Goal: Navigation & Orientation: Find specific page/section

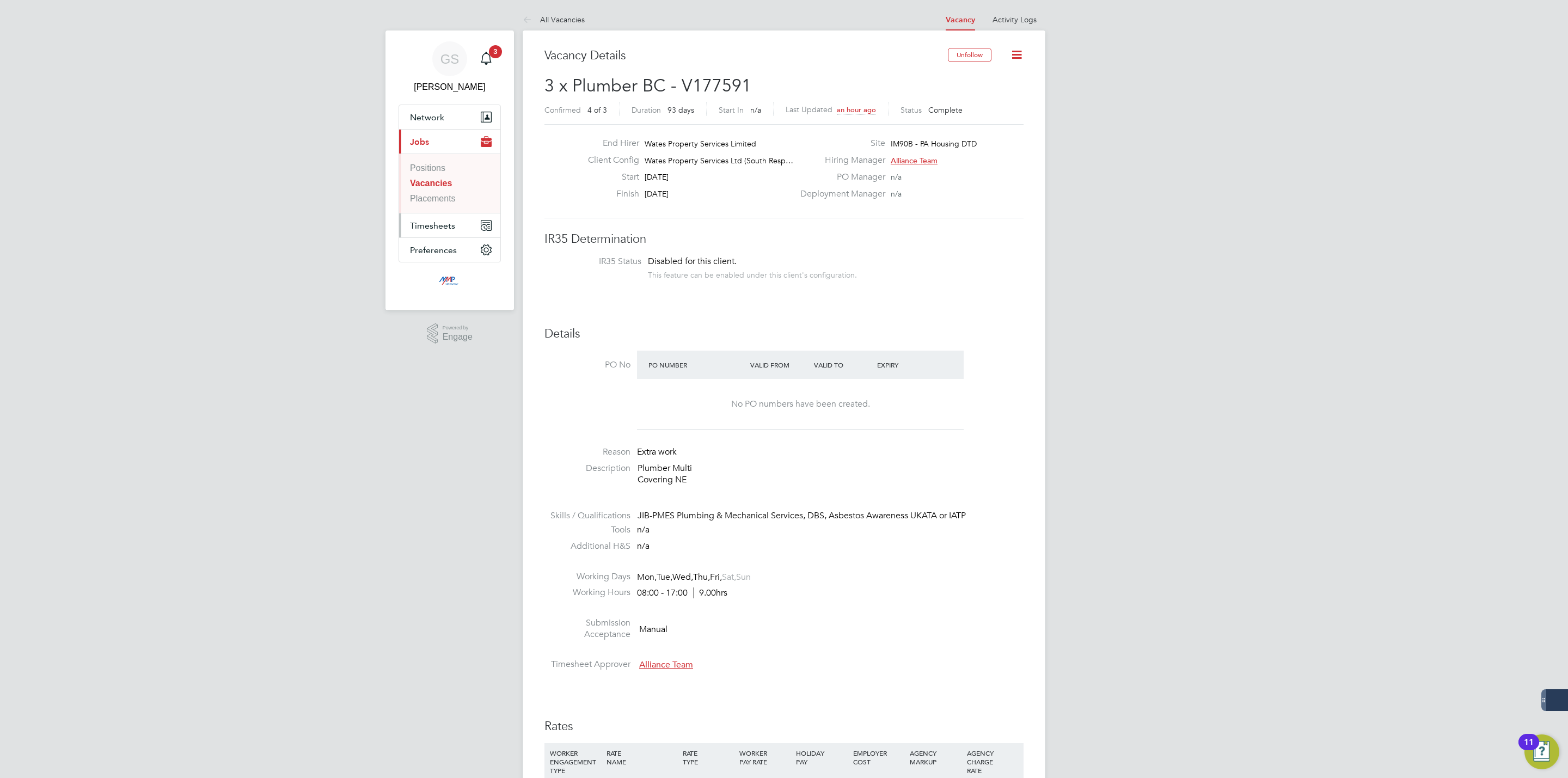
click at [437, 226] on span "Timesheets" at bounding box center [432, 226] width 46 height 11
click at [439, 198] on link "Timesheets" at bounding box center [432, 193] width 45 height 10
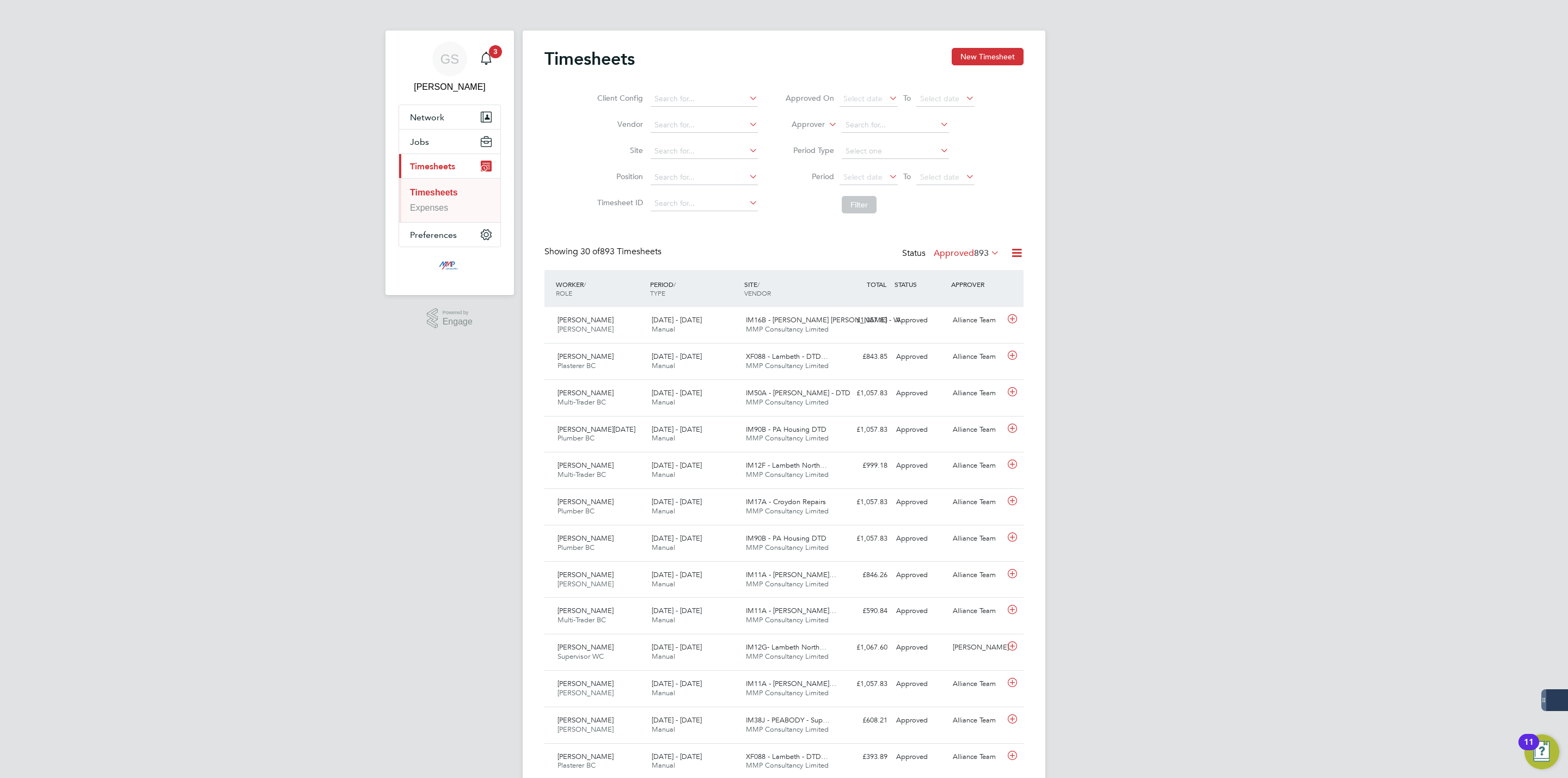
scroll to position [28, 95]
click at [427, 152] on button "Jobs" at bounding box center [449, 141] width 102 height 24
click at [437, 198] on link "Placements" at bounding box center [432, 199] width 46 height 10
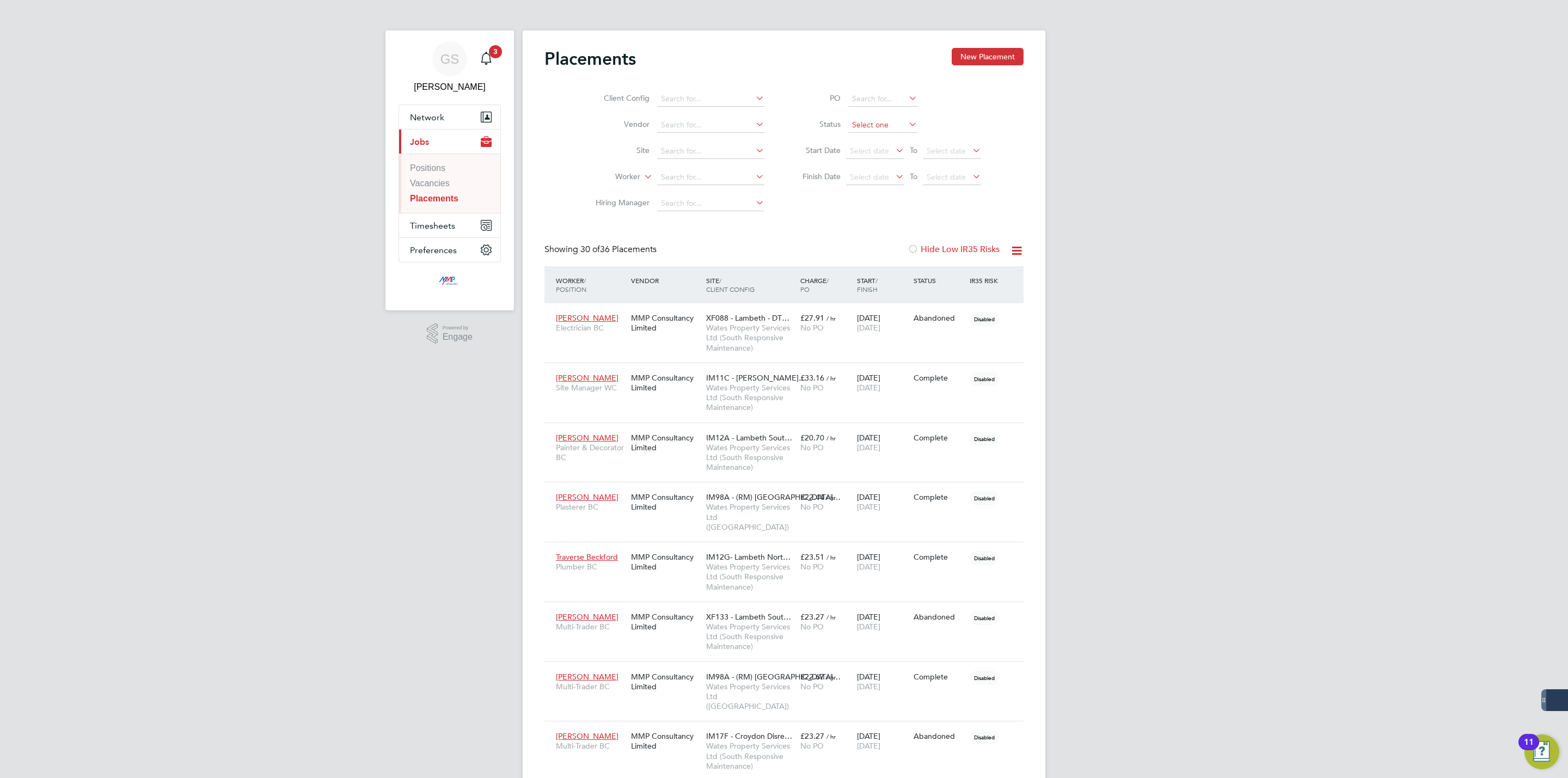
click at [863, 129] on input at bounding box center [882, 125] width 69 height 16
click at [867, 136] on li "Active" at bounding box center [882, 140] width 71 height 15
type input "Active"
click at [445, 186] on link "Vacancies" at bounding box center [429, 183] width 40 height 10
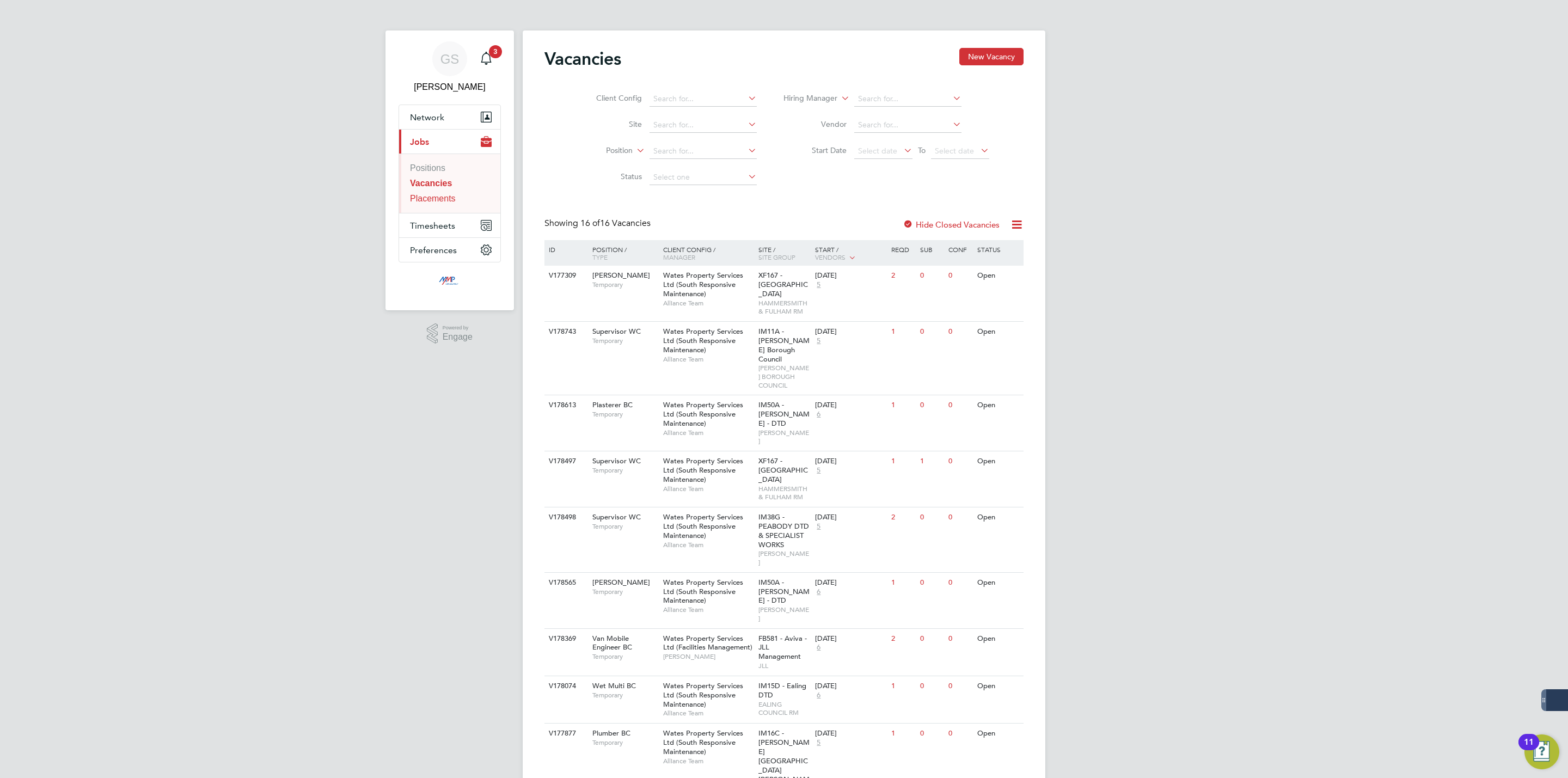
click at [448, 197] on link "Placements" at bounding box center [432, 199] width 46 height 10
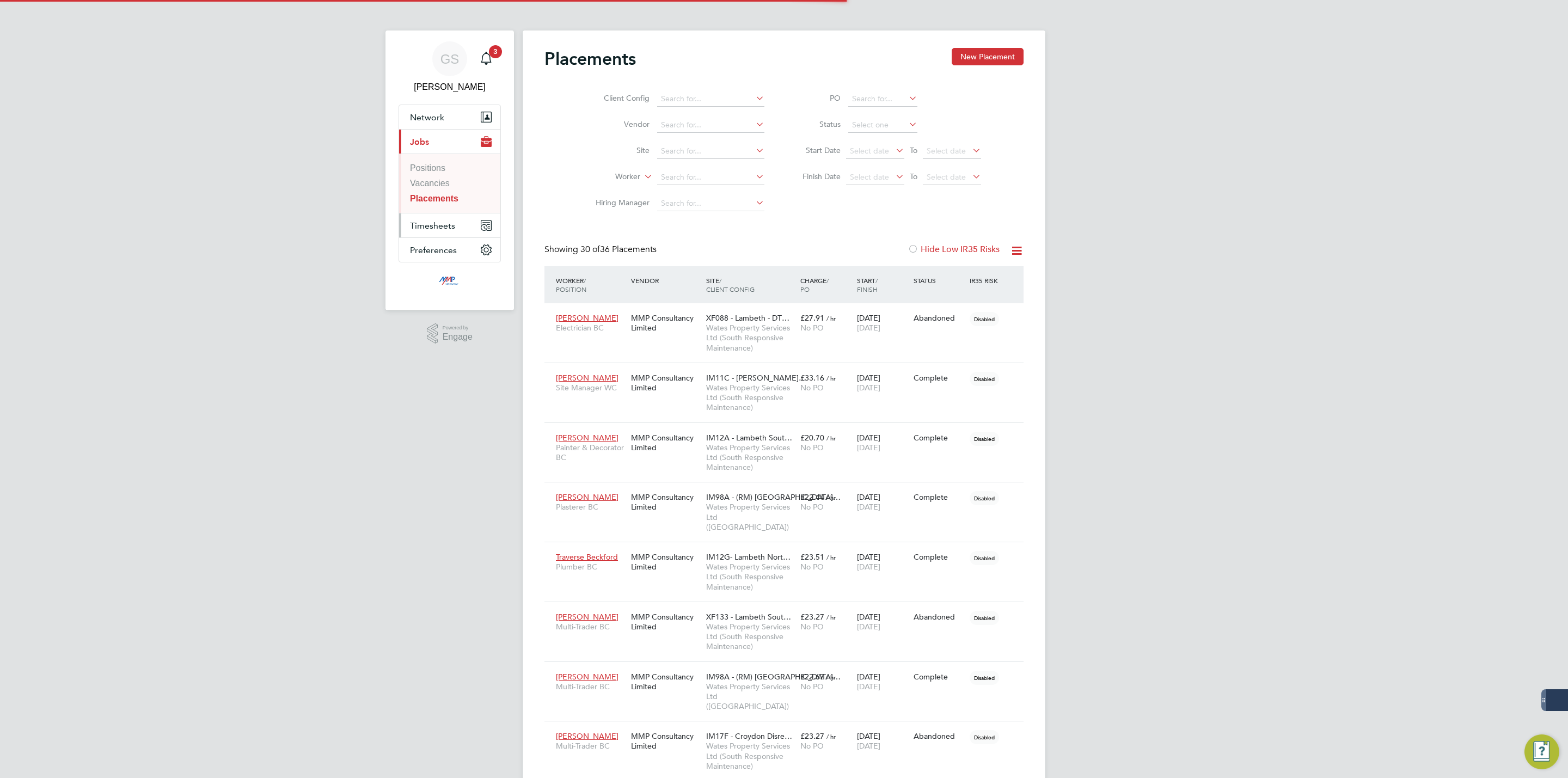
click at [449, 223] on span "Timesheets" at bounding box center [432, 226] width 46 height 11
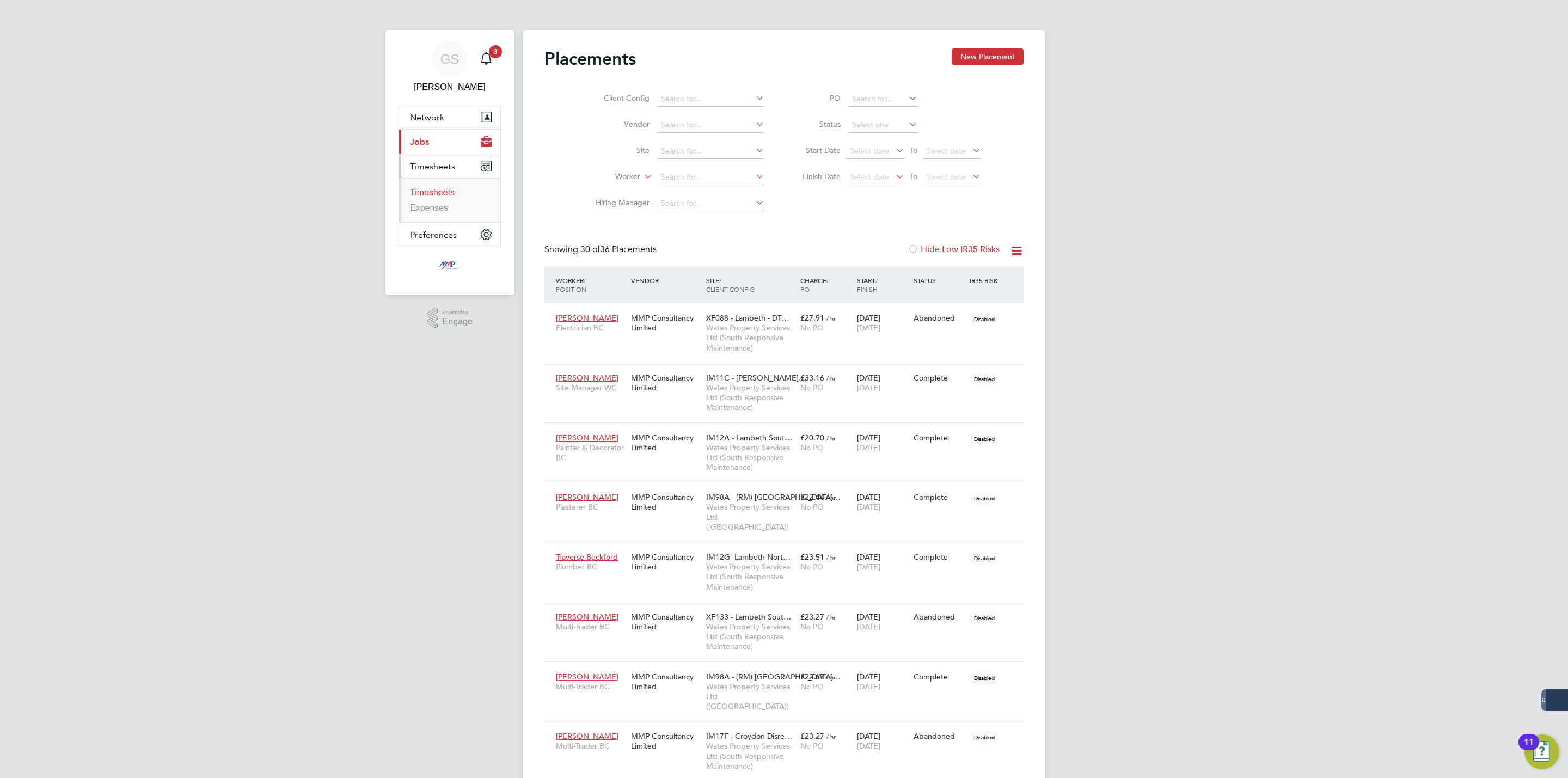
click at [449, 197] on link "Timesheets" at bounding box center [432, 193] width 45 height 10
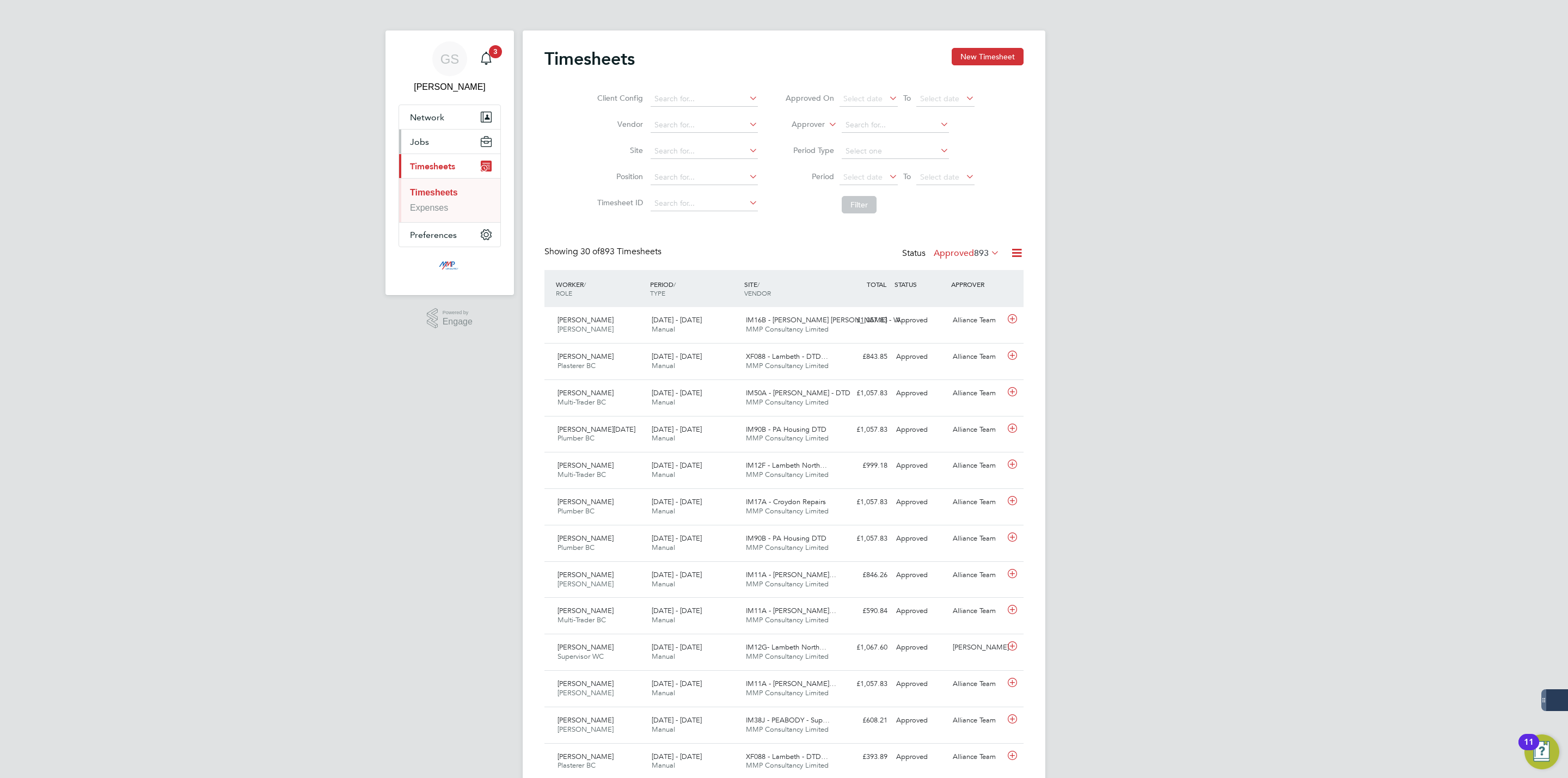
click at [414, 148] on button "Jobs" at bounding box center [449, 141] width 102 height 24
click at [434, 190] on li "Vacancies" at bounding box center [450, 186] width 81 height 16
click at [432, 183] on link "Vacancies" at bounding box center [429, 183] width 40 height 10
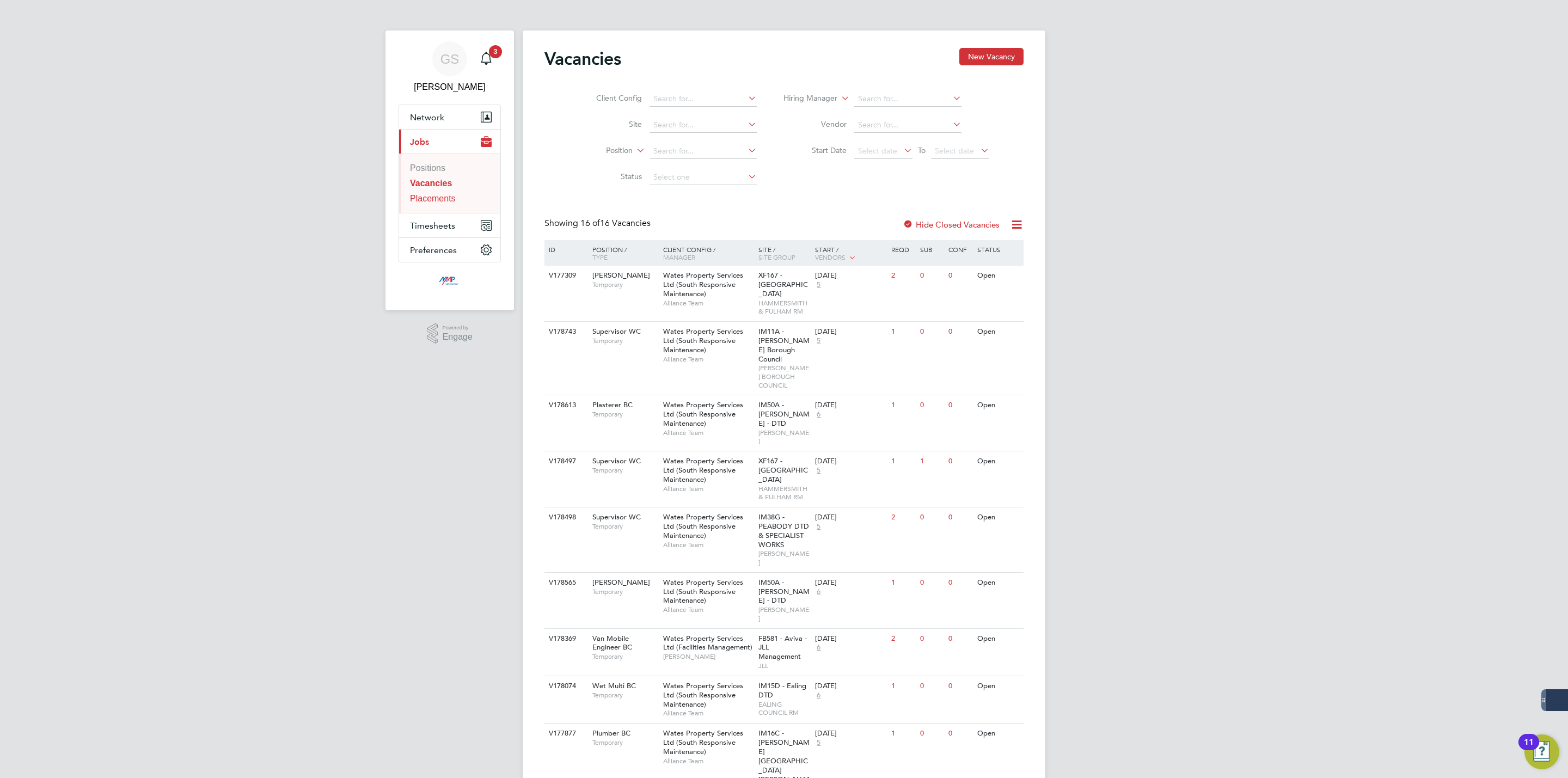
click at [448, 203] on link "Placements" at bounding box center [432, 199] width 46 height 10
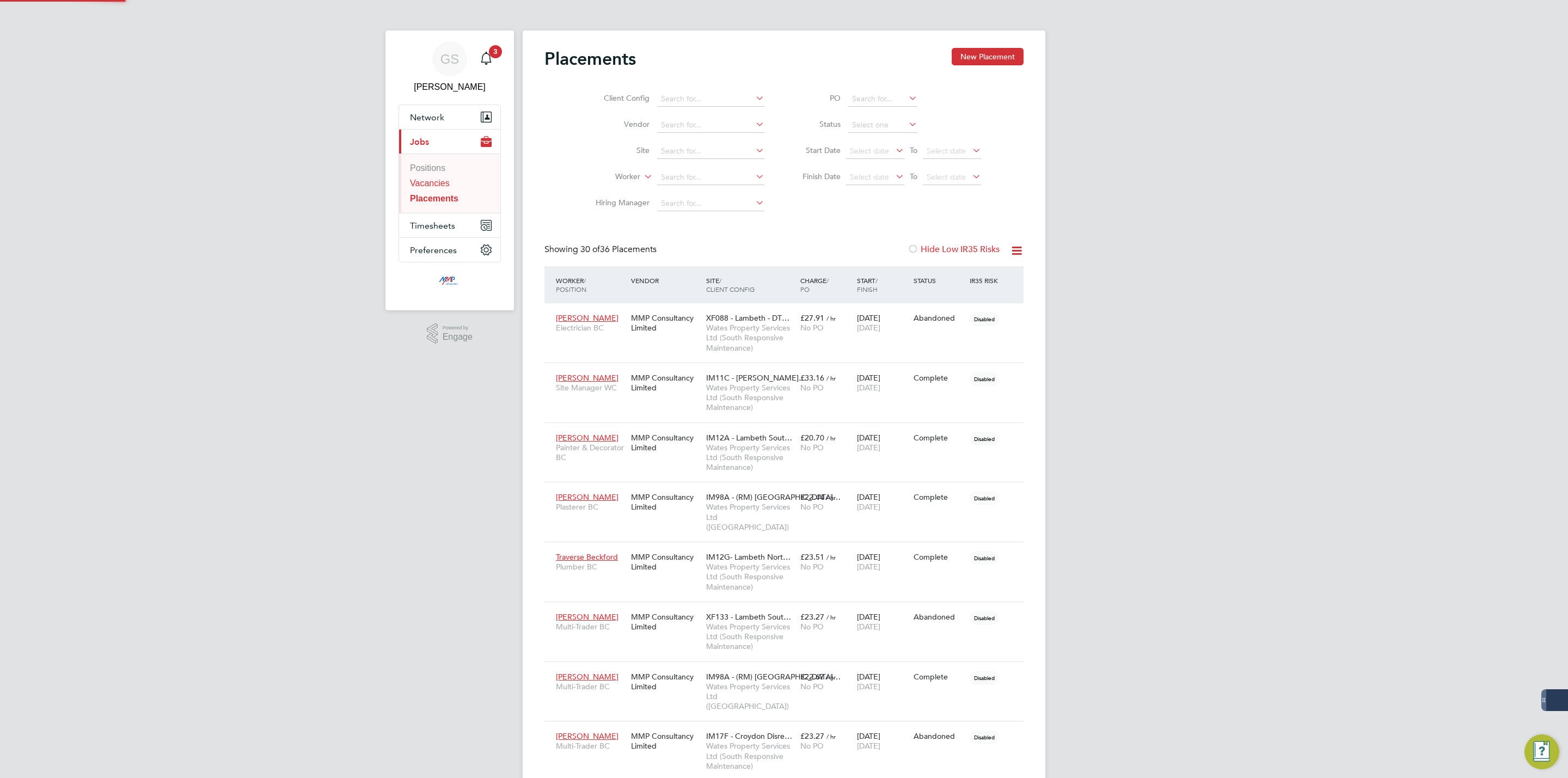
click at [437, 188] on link "Vacancies" at bounding box center [429, 183] width 40 height 10
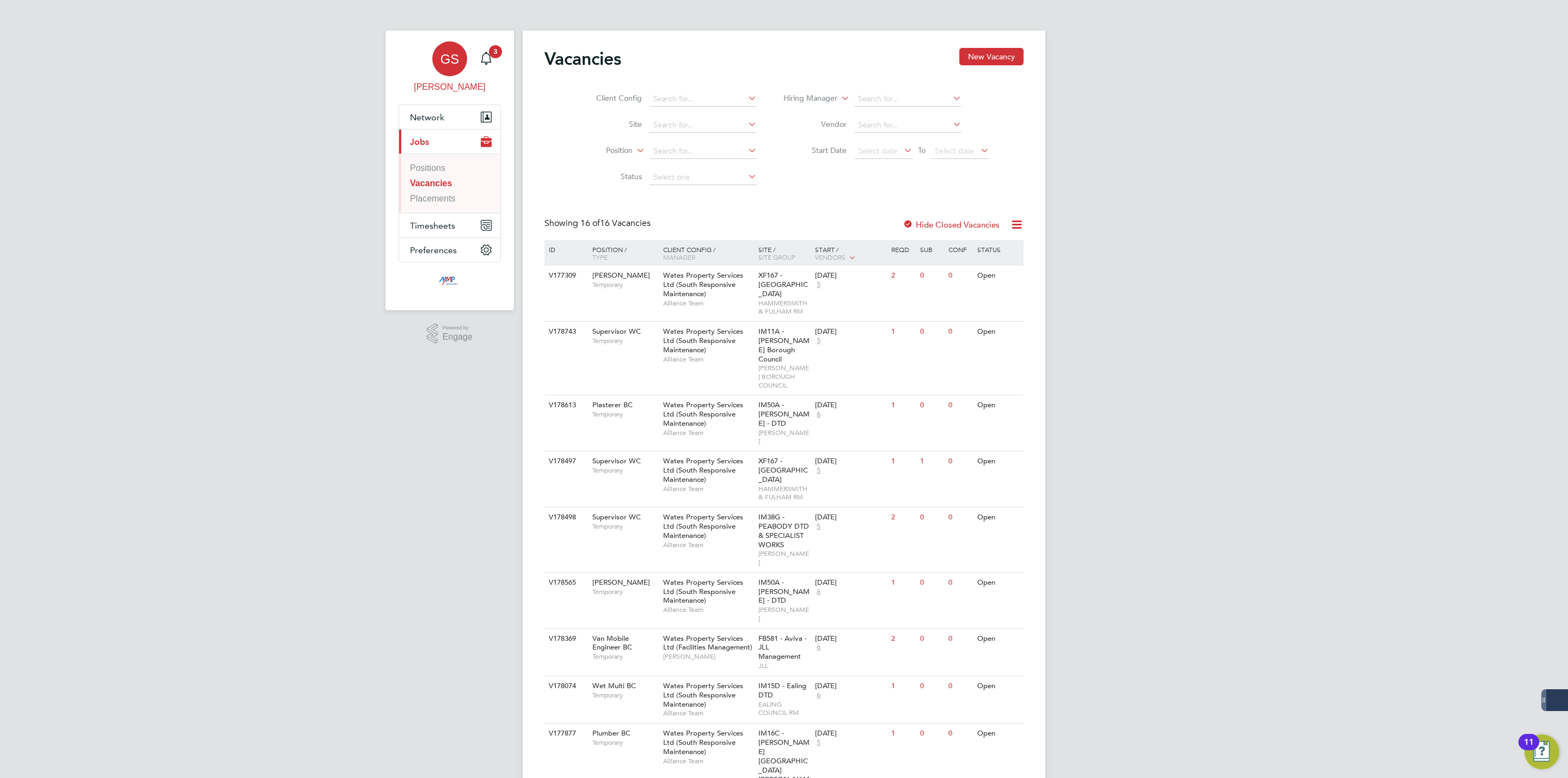
click at [500, 60] on link "GS [PERSON_NAME]" at bounding box center [450, 68] width 103 height 52
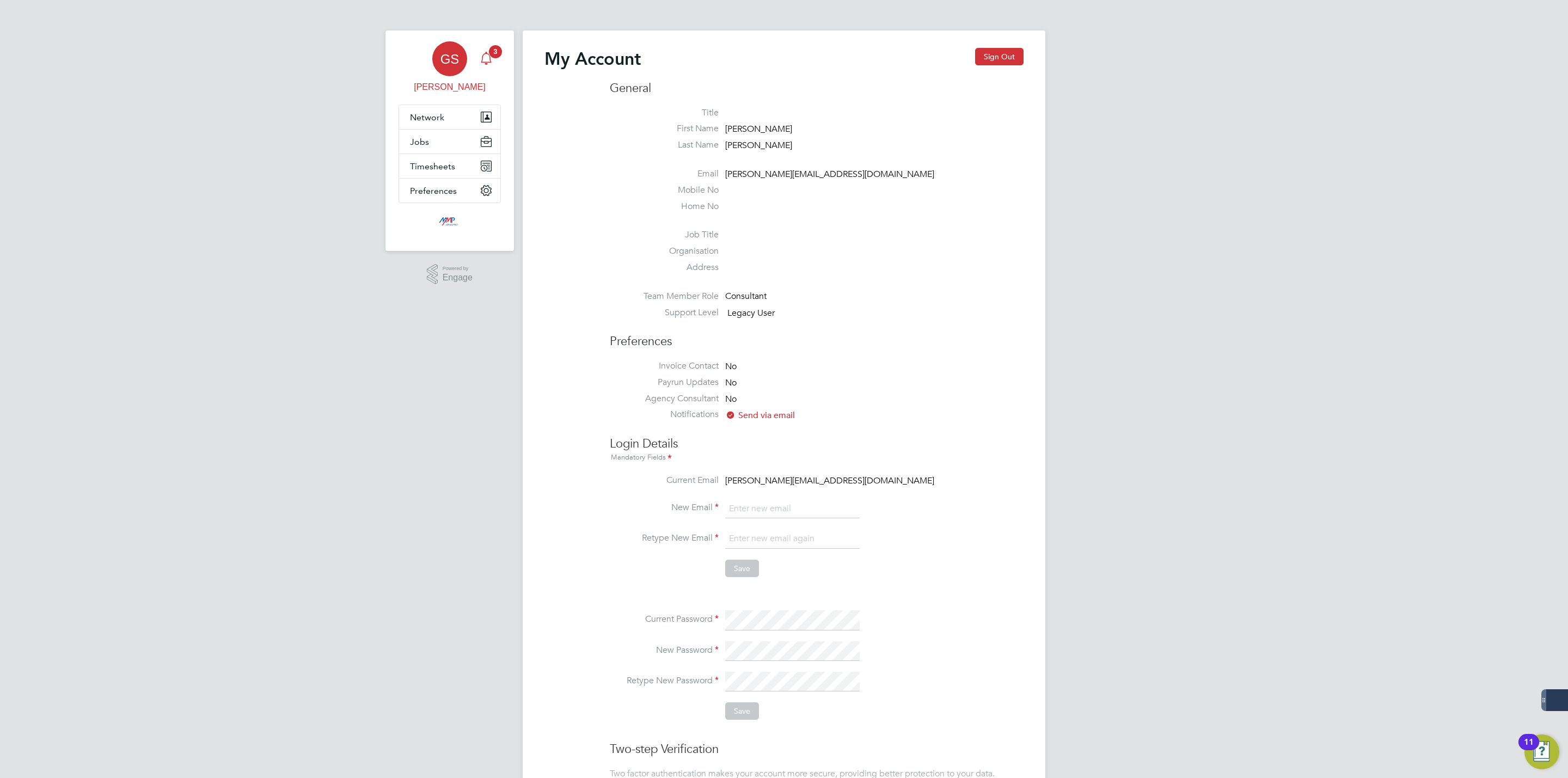
click at [494, 62] on div "Main navigation" at bounding box center [486, 58] width 21 height 21
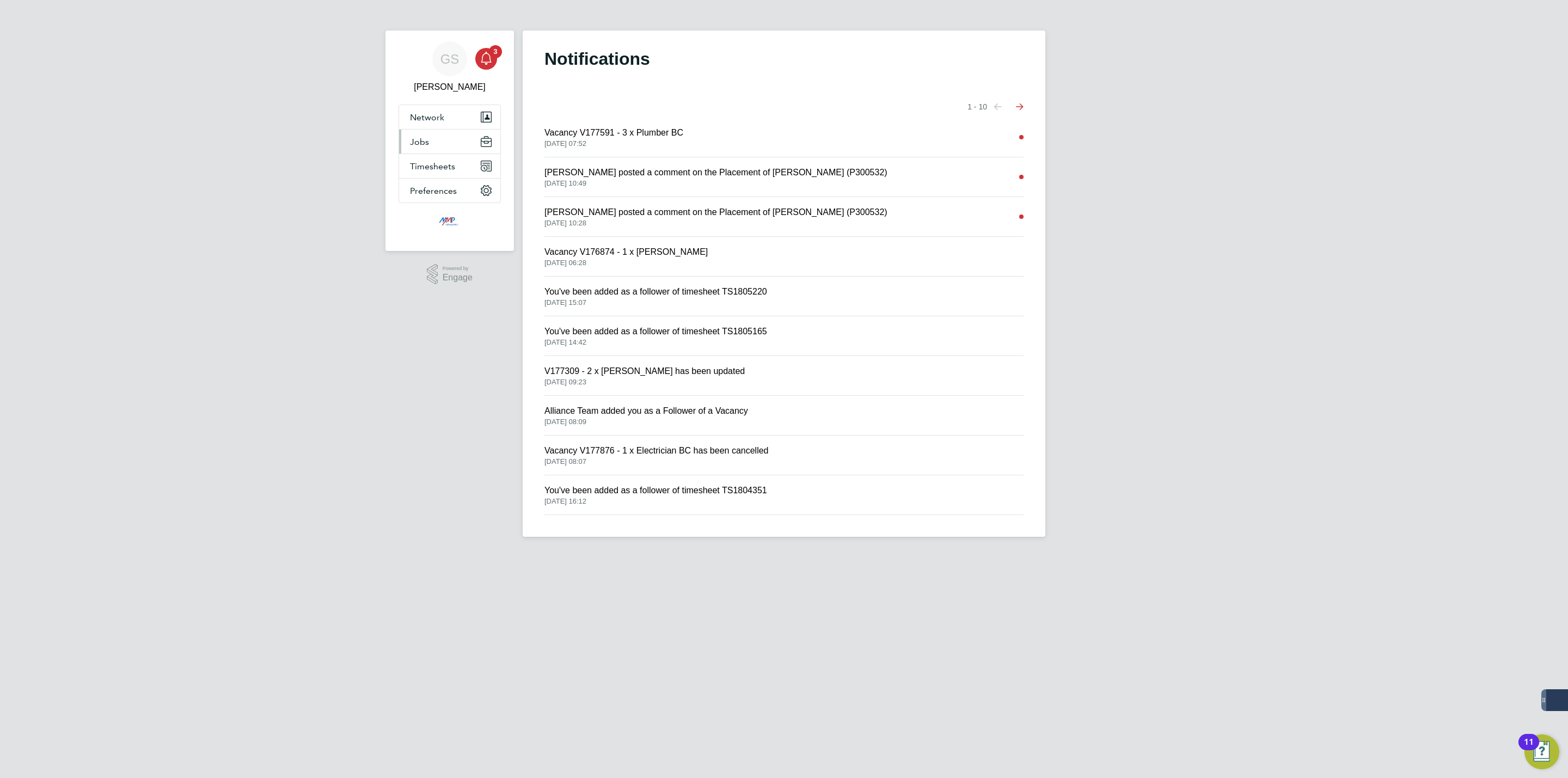
click at [428, 142] on span "Jobs" at bounding box center [419, 141] width 19 height 11
click at [440, 178] on link "Vacancies" at bounding box center [429, 183] width 40 height 10
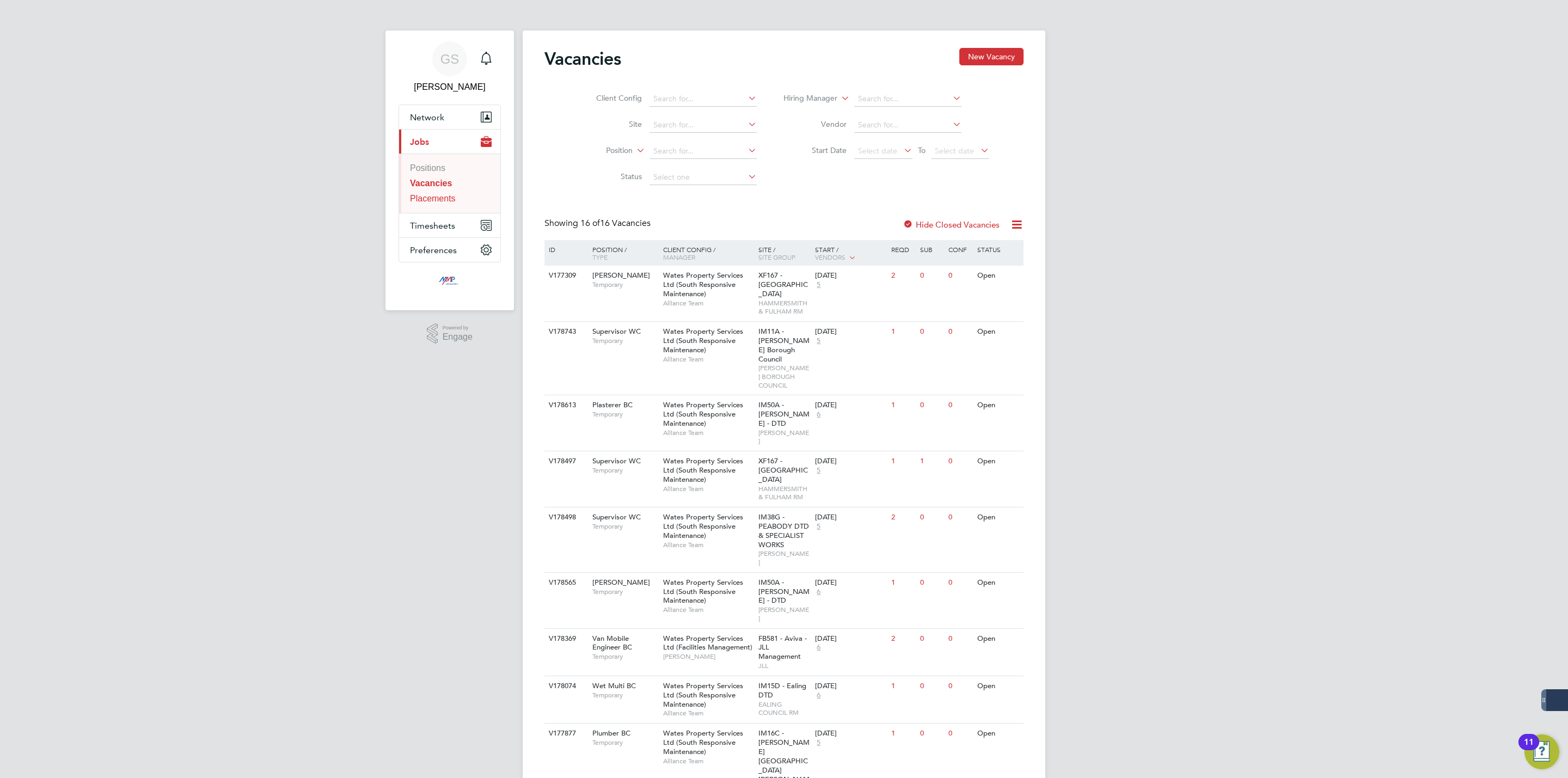
click at [442, 202] on link "Placements" at bounding box center [432, 199] width 46 height 10
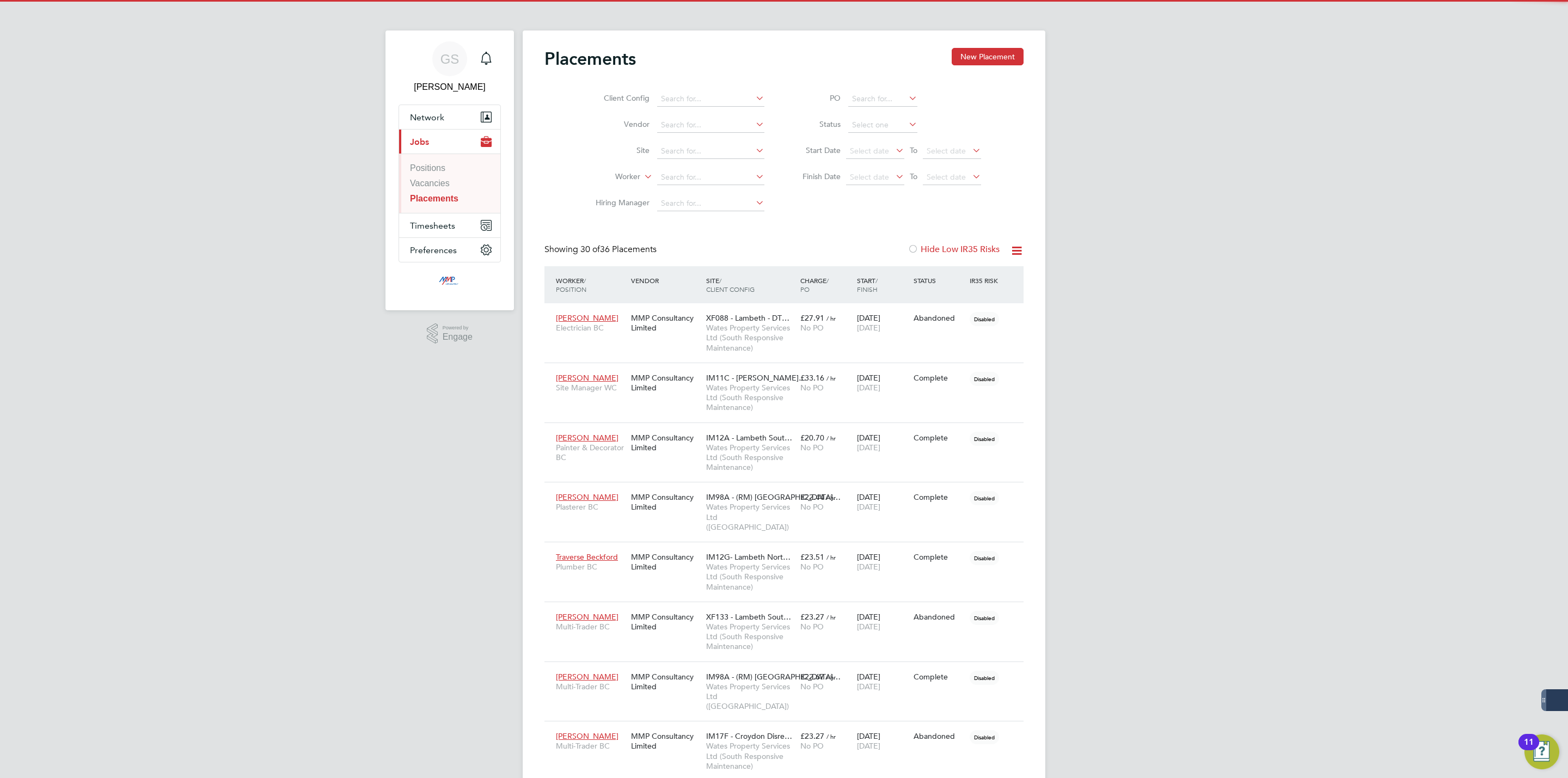
scroll to position [42, 76]
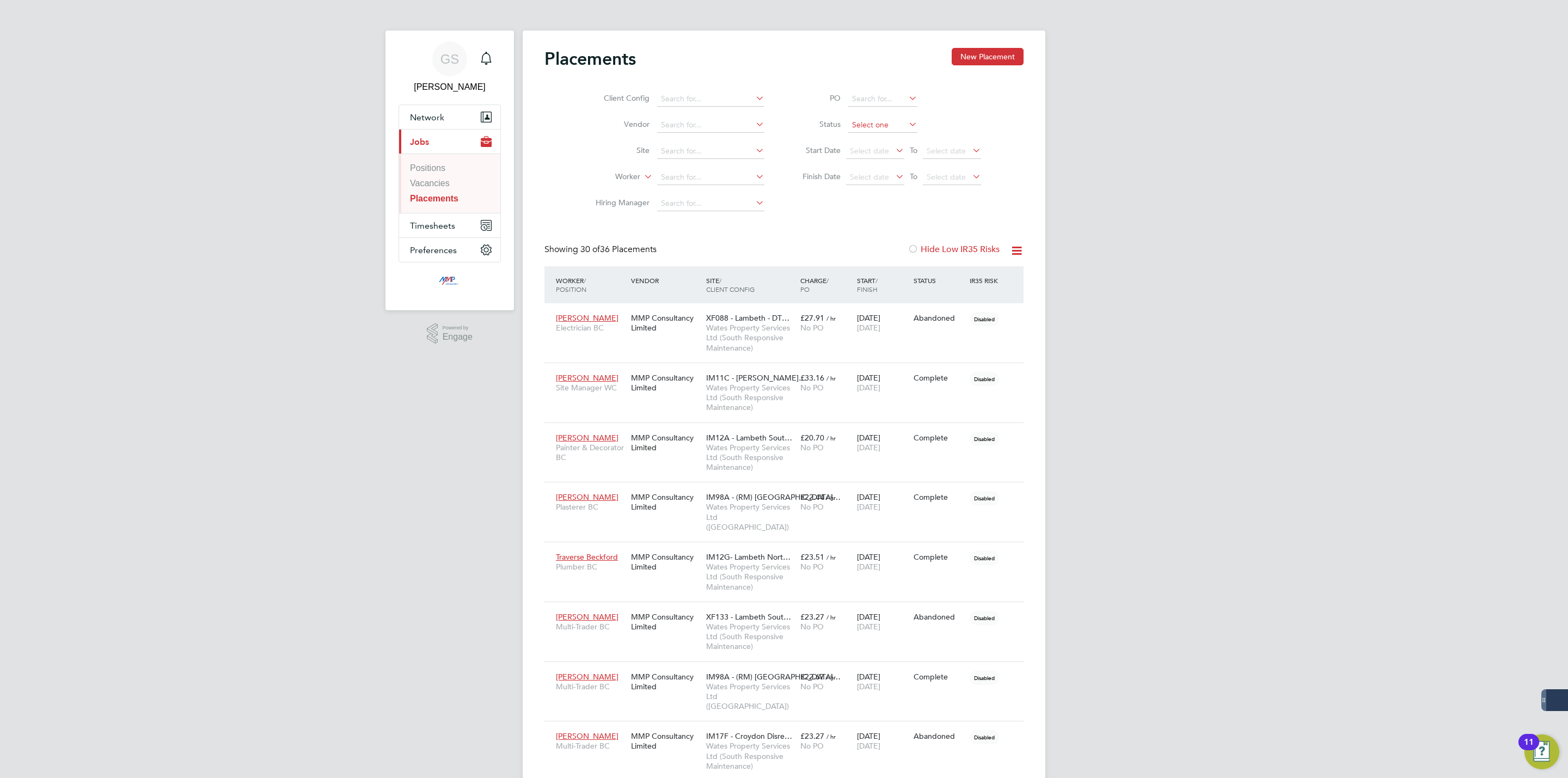
click at [887, 124] on input at bounding box center [882, 125] width 69 height 16
click at [883, 139] on li "Active" at bounding box center [882, 140] width 71 height 15
type input "Active"
click at [428, 186] on link "Vacancies" at bounding box center [429, 183] width 40 height 10
